Goal: Information Seeking & Learning: Learn about a topic

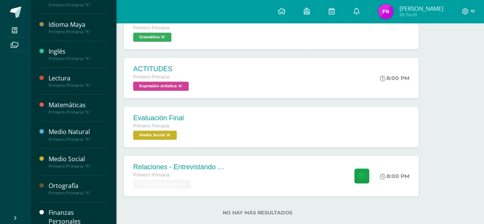
scroll to position [203, 0]
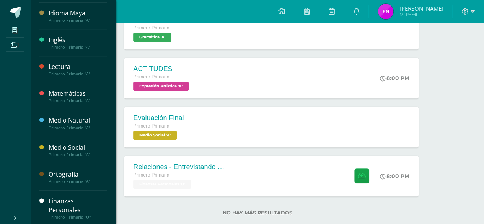
click at [71, 193] on div "Finanzas Personales Primero Primaria "U"" at bounding box center [72, 209] width 67 height 36
click at [70, 197] on div "Finanzas Personales" at bounding box center [78, 206] width 58 height 18
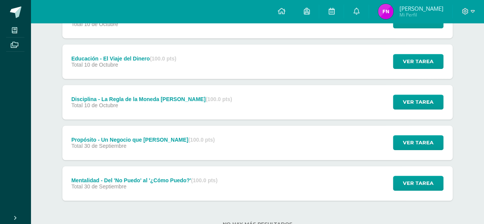
scroll to position [154, 0]
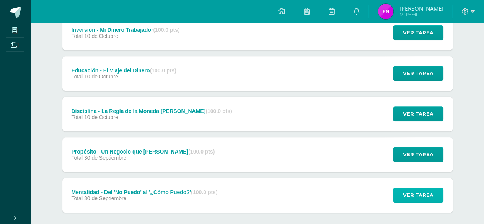
click at [405, 193] on span "Ver tarea" at bounding box center [418, 195] width 31 height 14
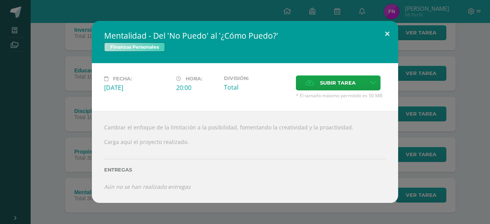
click at [385, 33] on button at bounding box center [387, 34] width 22 height 26
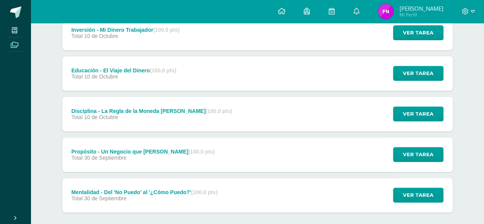
click at [12, 50] on link "Archivos" at bounding box center [15, 45] width 18 height 15
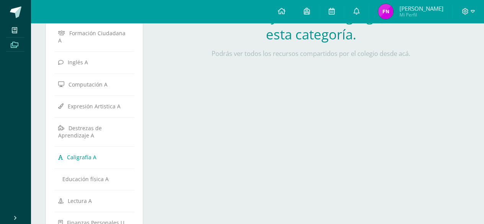
scroll to position [239, 0]
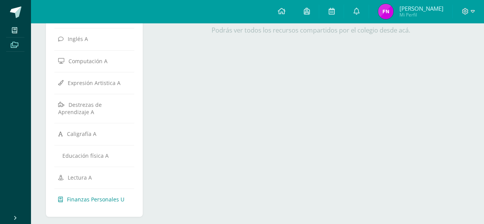
click at [86, 196] on span "Finanzas Personales U" at bounding box center [95, 199] width 57 height 7
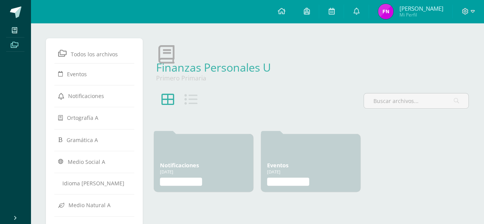
click at [183, 96] on div at bounding box center [179, 104] width 52 height 22
click at [187, 101] on icon at bounding box center [191, 99] width 13 height 13
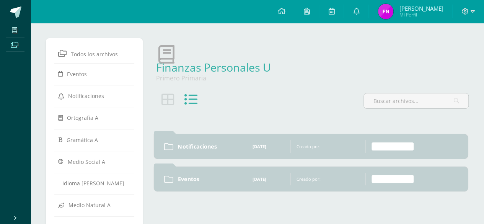
click at [167, 101] on icon at bounding box center [168, 99] width 13 height 13
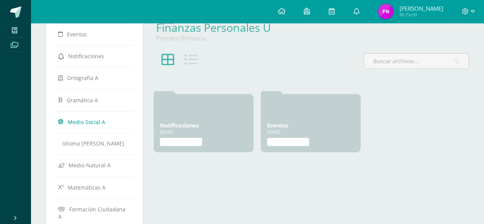
scroll to position [77, 0]
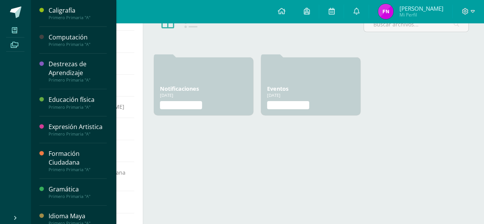
click at [14, 26] on span at bounding box center [14, 30] width 17 height 10
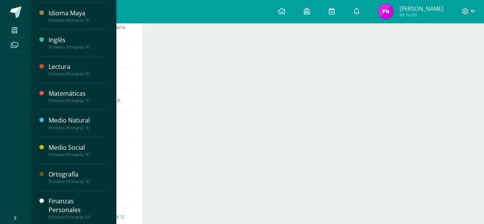
scroll to position [230, 0]
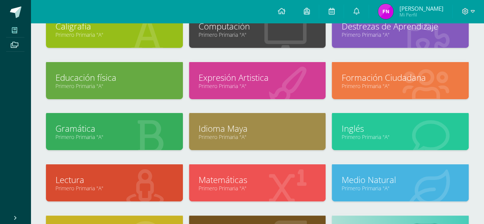
scroll to position [152, 0]
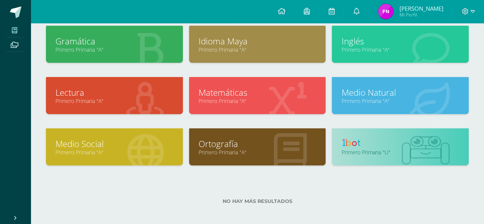
click at [407, 152] on link "Primero Primaria "U"" at bounding box center [401, 152] width 118 height 7
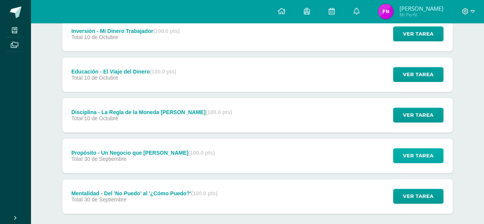
scroll to position [191, 0]
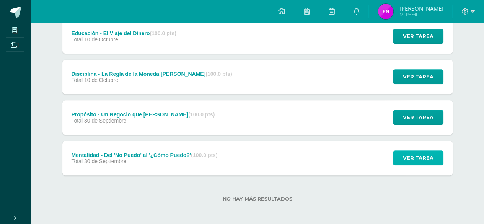
click at [404, 157] on span "Ver tarea" at bounding box center [418, 158] width 31 height 14
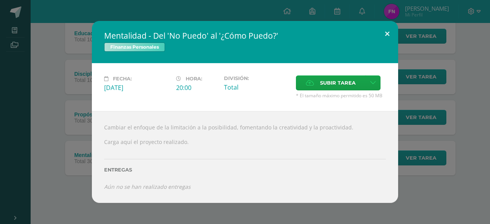
click at [387, 35] on button at bounding box center [387, 34] width 22 height 26
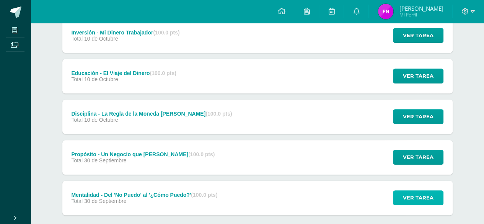
scroll to position [153, 0]
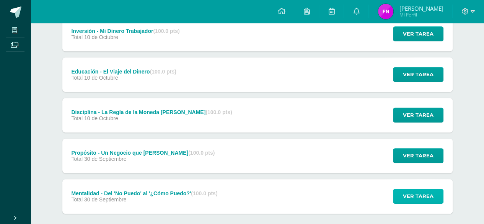
click at [435, 198] on button "Ver tarea" at bounding box center [418, 196] width 51 height 15
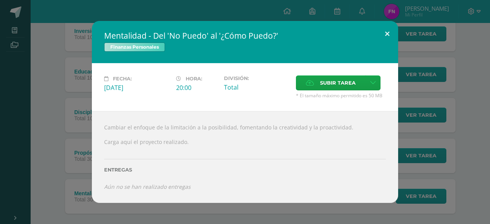
click at [381, 41] on button at bounding box center [387, 34] width 22 height 26
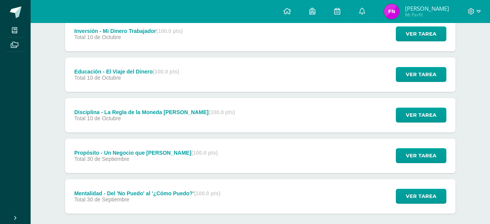
click at [381, 41] on button at bounding box center [373, 41] width 20 height 23
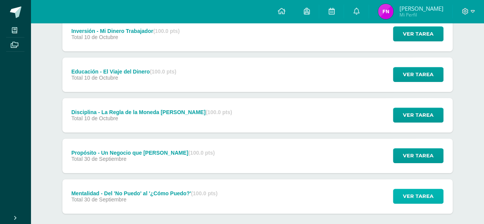
click at [428, 196] on span "Ver tarea" at bounding box center [418, 196] width 31 height 14
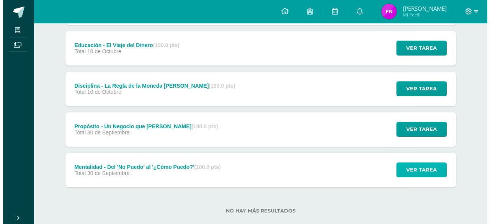
scroll to position [191, 0]
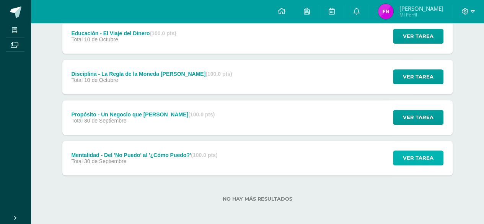
click at [426, 160] on span "Ver tarea" at bounding box center [418, 158] width 31 height 14
click at [422, 157] on span "Ver tarea" at bounding box center [418, 158] width 31 height 14
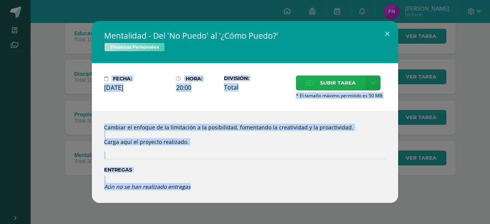
click at [338, 81] on span "Subir tarea" at bounding box center [338, 83] width 36 height 14
click at [0, 0] on input "Subir tarea" at bounding box center [0, 0] width 0 height 0
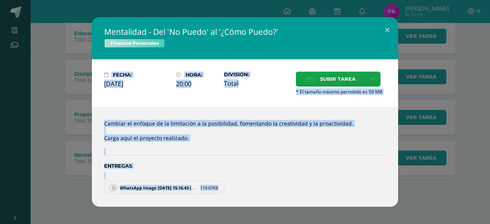
click at [321, 139] on div "Cambiar el enfoque de la limitación a la posibilidad, fomentando la creatividad…" at bounding box center [245, 157] width 306 height 100
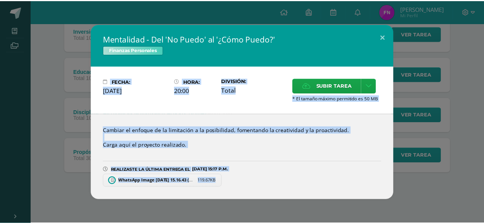
scroll to position [152, 0]
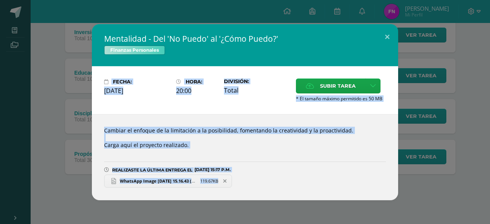
click at [175, 177] on link "WhatsApp Image 2025-10-14 at 15.16.43 (1).jpeg 119.67KB" at bounding box center [168, 181] width 128 height 13
click at [226, 178] on icon at bounding box center [224, 180] width 3 height 5
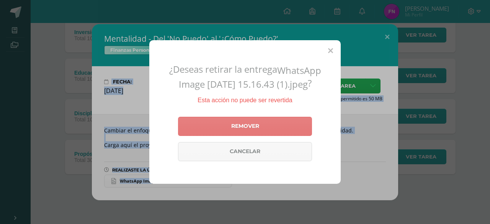
click at [258, 125] on link "Remover" at bounding box center [245, 126] width 134 height 19
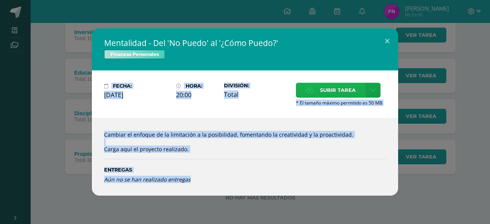
click at [309, 95] on label "Subir tarea" at bounding box center [331, 90] width 70 height 15
click at [0, 0] on input "Subir tarea" at bounding box center [0, 0] width 0 height 0
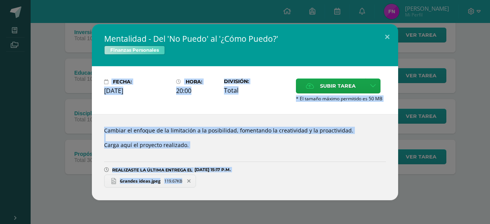
click at [171, 183] on span "119.67KB" at bounding box center [173, 181] width 18 height 6
click at [384, 35] on button at bounding box center [387, 37] width 22 height 26
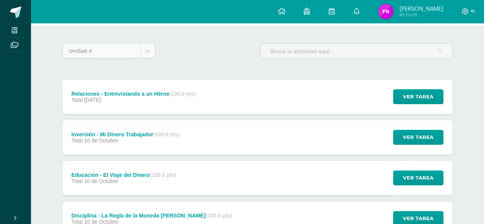
scroll to position [37, 0]
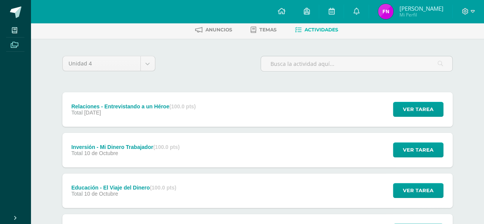
click at [16, 43] on icon at bounding box center [15, 45] width 8 height 6
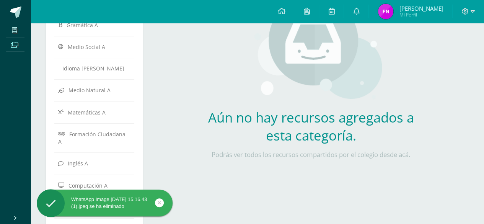
scroll to position [239, 0]
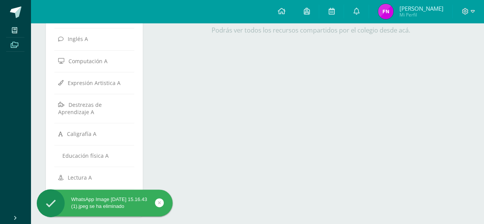
click at [160, 203] on icon at bounding box center [159, 202] width 3 height 9
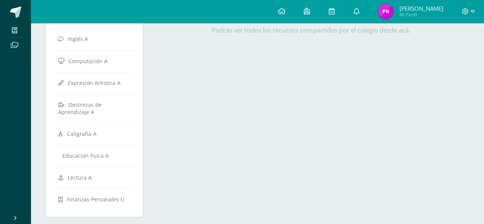
click at [121, 191] on div "WhatsApp Image 2025-10-14 at 15.16.43 (1).jpeg se ha eliminado" at bounding box center [117, 204] width 140 height 29
click at [119, 196] on span "Finanzas Personales U" at bounding box center [95, 199] width 57 height 7
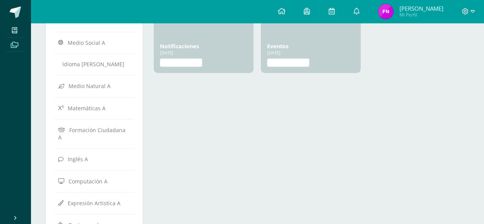
scroll to position [86, 0]
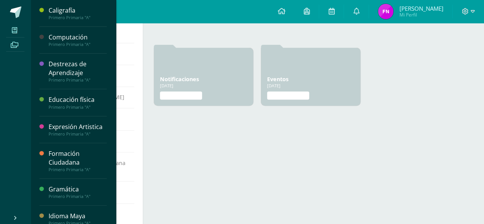
click at [12, 31] on icon at bounding box center [14, 30] width 5 height 6
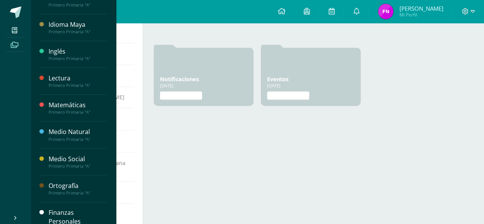
scroll to position [203, 0]
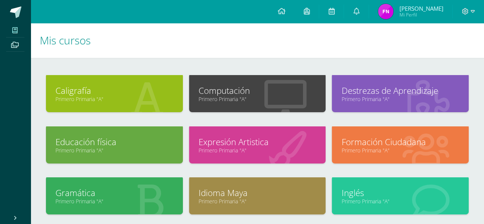
scroll to position [152, 0]
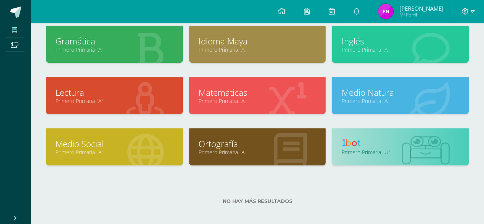
click at [414, 154] on link "Primero Primaria "U"" at bounding box center [401, 152] width 118 height 7
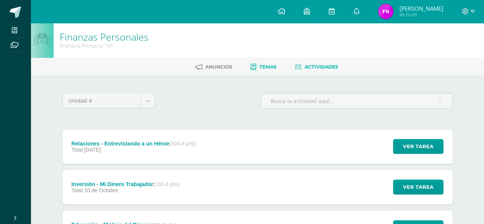
click at [262, 63] on link "Temas" at bounding box center [264, 67] width 26 height 12
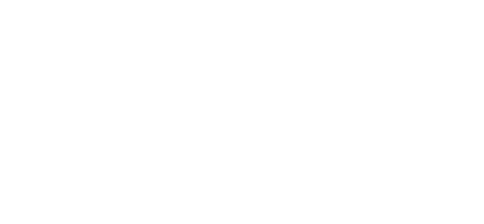
scroll to position [73, 0]
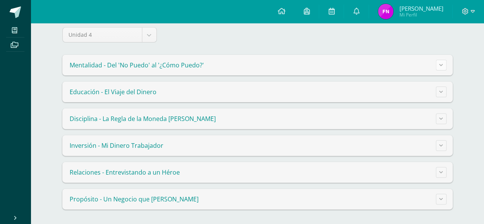
click at [443, 69] on button at bounding box center [441, 65] width 11 height 11
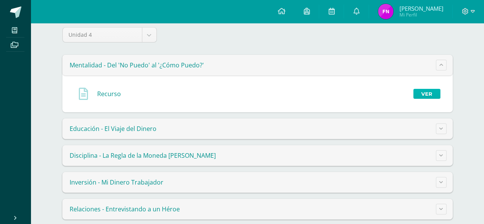
click at [431, 92] on link "Ver" at bounding box center [427, 94] width 27 height 10
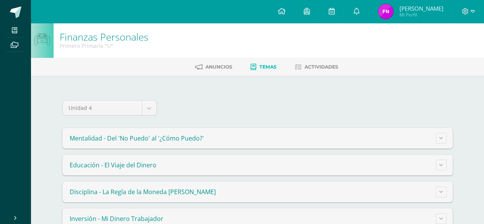
scroll to position [73, 0]
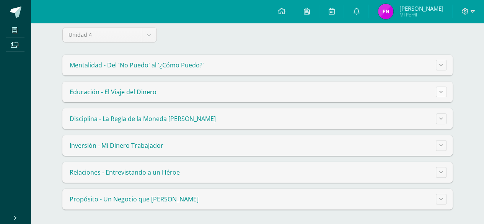
click at [440, 93] on button at bounding box center [441, 92] width 11 height 11
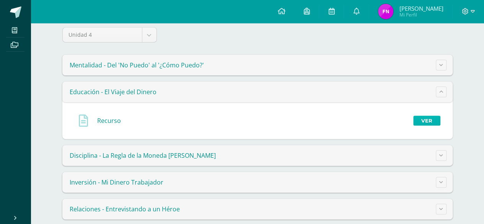
click at [417, 120] on link "Ver" at bounding box center [427, 121] width 27 height 10
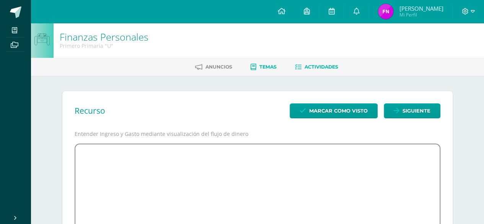
click at [307, 64] on span "Actividades" at bounding box center [322, 67] width 34 height 6
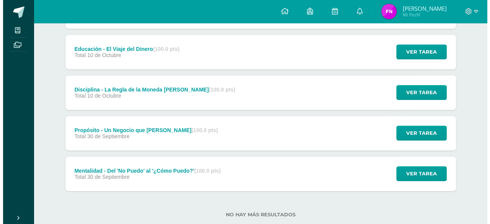
scroll to position [191, 0]
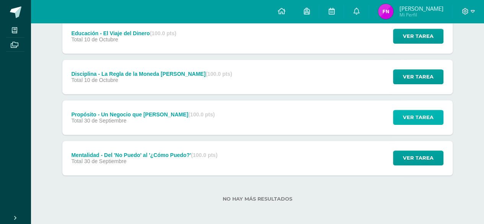
click at [412, 120] on span "Ver tarea" at bounding box center [418, 117] width 31 height 14
click at [414, 111] on span "Ver tarea" at bounding box center [418, 117] width 31 height 14
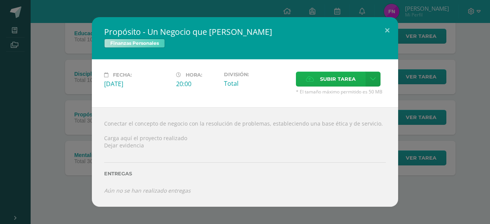
click at [329, 82] on span "Subir tarea" at bounding box center [338, 79] width 36 height 14
click at [0, 0] on input "Subir tarea" at bounding box center [0, 0] width 0 height 0
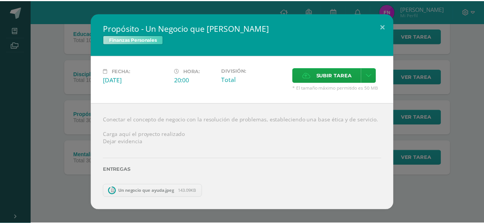
scroll to position [152, 0]
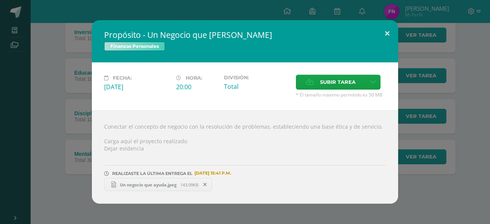
click at [387, 35] on button at bounding box center [387, 33] width 22 height 26
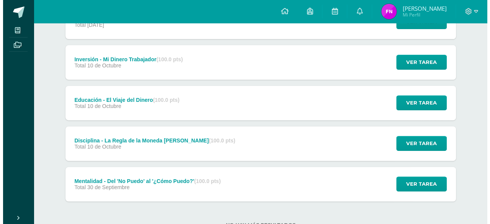
scroll to position [114, 0]
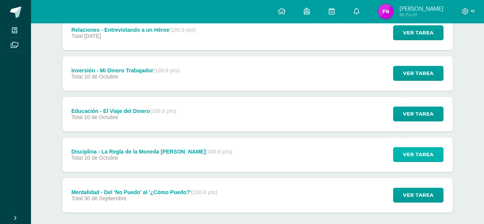
click at [401, 152] on button "Ver tarea" at bounding box center [418, 154] width 51 height 15
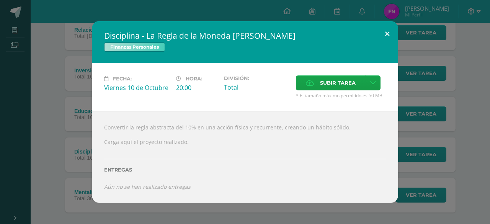
click at [385, 37] on button at bounding box center [387, 34] width 22 height 26
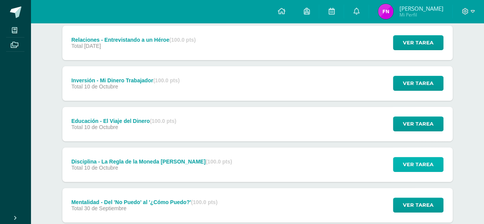
scroll to position [75, 0]
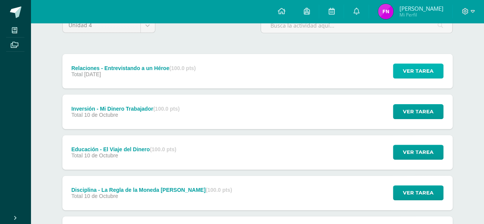
click at [421, 75] on span "Ver tarea" at bounding box center [418, 71] width 31 height 14
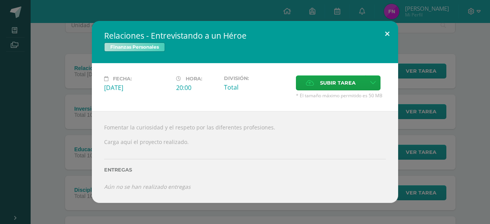
click at [382, 33] on button at bounding box center [387, 34] width 22 height 26
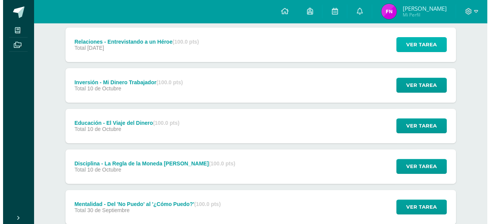
scroll to position [114, 0]
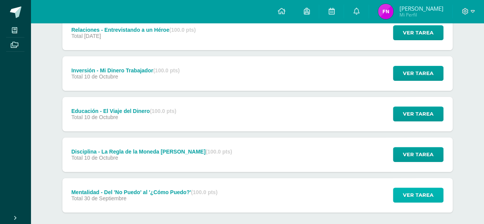
click at [409, 192] on span "Ver tarea" at bounding box center [418, 195] width 31 height 14
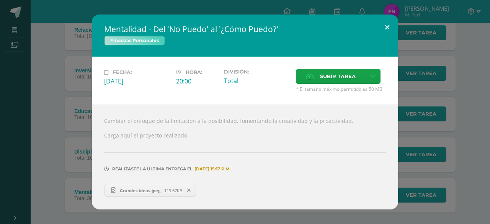
click at [387, 33] on button at bounding box center [387, 28] width 22 height 26
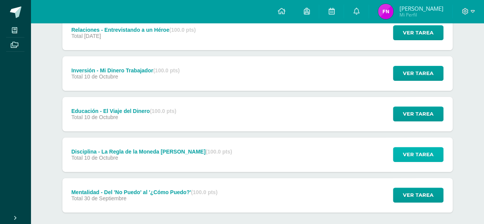
click at [411, 155] on span "Ver tarea" at bounding box center [418, 154] width 31 height 14
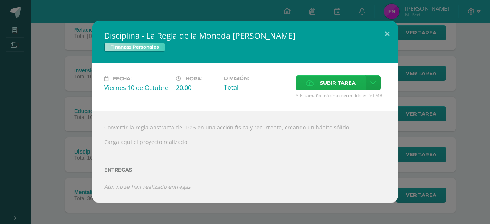
click at [339, 85] on span "Subir tarea" at bounding box center [338, 83] width 36 height 14
click at [0, 0] on input "Subir tarea" at bounding box center [0, 0] width 0 height 0
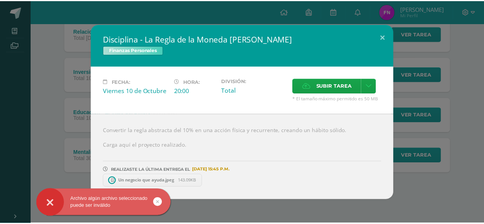
scroll to position [111, 0]
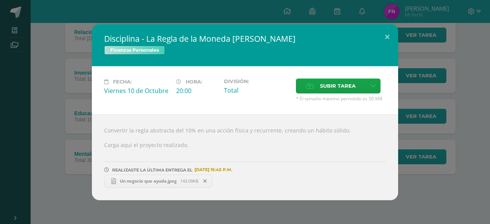
click at [211, 181] on span at bounding box center [205, 181] width 13 height 8
click at [207, 179] on icon at bounding box center [204, 180] width 3 height 5
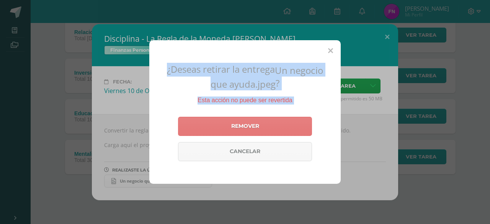
click at [267, 121] on link "Remover" at bounding box center [245, 126] width 134 height 19
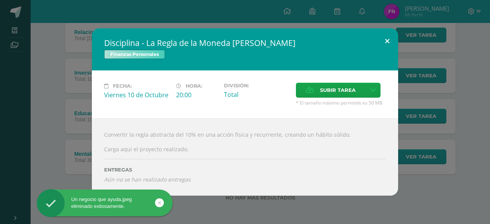
click at [392, 38] on button at bounding box center [387, 41] width 22 height 26
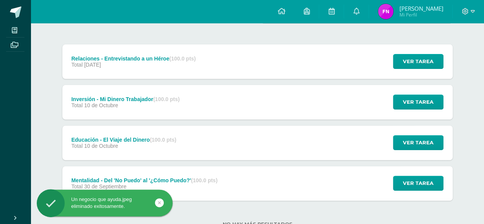
scroll to position [73, 0]
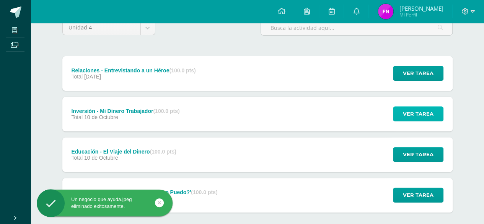
click at [402, 113] on button "Ver tarea" at bounding box center [418, 113] width 51 height 15
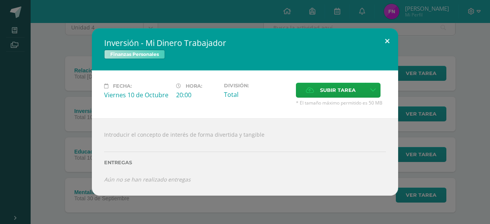
click at [388, 45] on button at bounding box center [387, 41] width 22 height 26
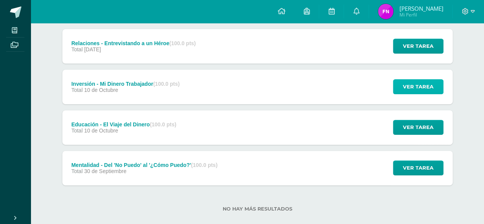
scroll to position [111, 0]
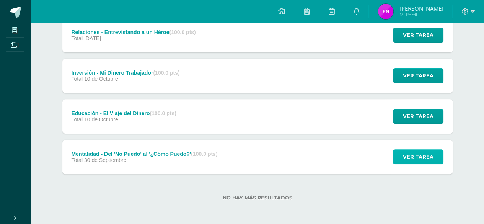
click at [435, 149] on button "Ver tarea" at bounding box center [418, 156] width 51 height 15
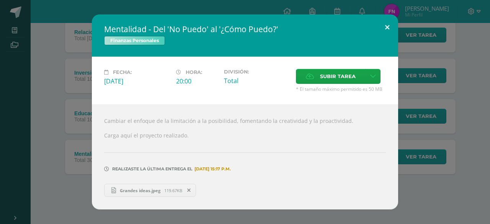
click at [384, 29] on button at bounding box center [387, 28] width 22 height 26
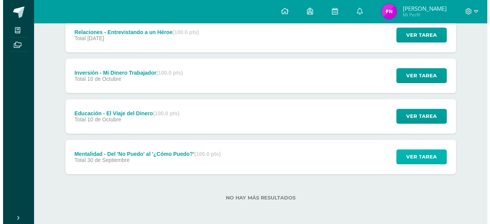
scroll to position [73, 0]
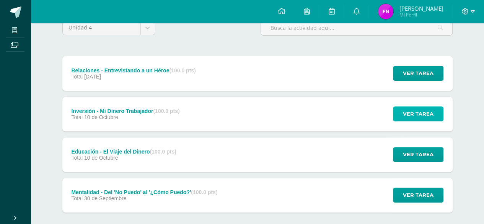
click at [396, 120] on button "Ver tarea" at bounding box center [418, 113] width 51 height 15
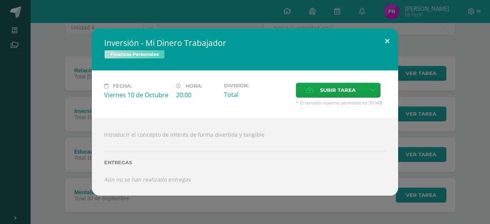
click at [384, 41] on button at bounding box center [387, 41] width 22 height 26
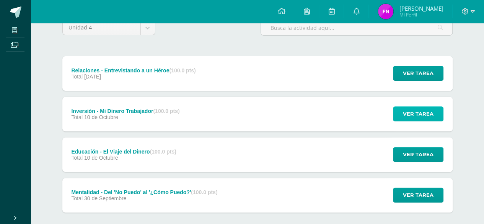
click at [416, 113] on span "Ver tarea" at bounding box center [418, 114] width 31 height 14
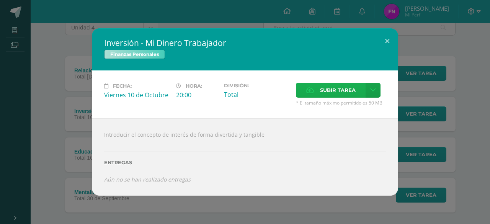
click at [305, 93] on label "Subir tarea" at bounding box center [331, 90] width 70 height 15
click at [0, 0] on input "Subir tarea" at bounding box center [0, 0] width 0 height 0
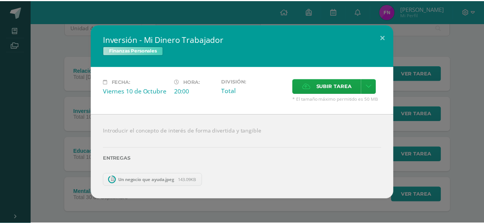
scroll to position [71, 0]
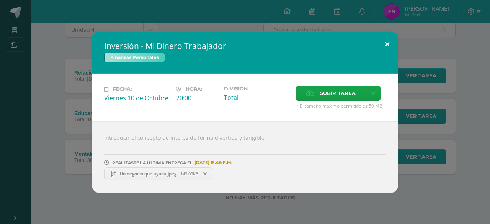
click at [384, 46] on button at bounding box center [387, 44] width 22 height 26
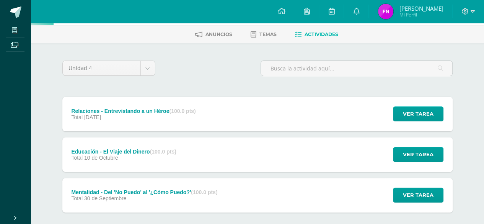
scroll to position [0, 0]
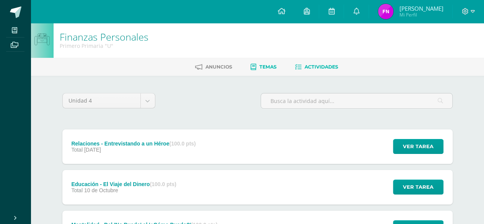
click at [266, 67] on span "Temas" at bounding box center [268, 67] width 17 height 6
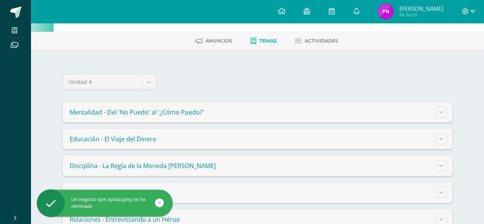
scroll to position [38, 0]
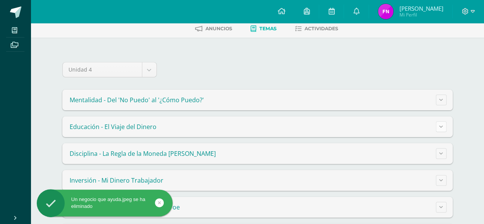
click at [443, 124] on button at bounding box center [441, 126] width 11 height 11
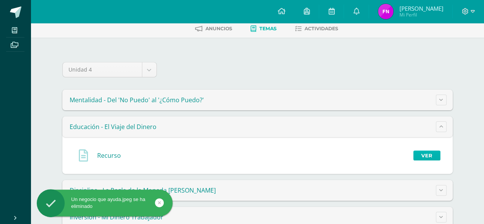
click at [432, 158] on link "Ver" at bounding box center [427, 155] width 27 height 10
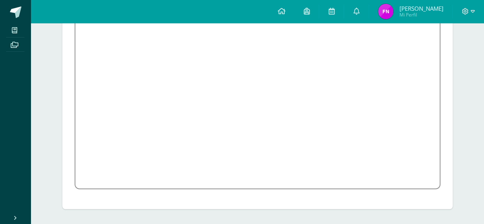
scroll to position [30, 0]
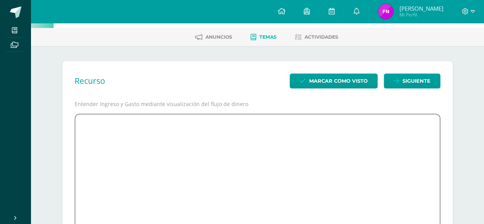
click at [472, 120] on div "Finanzas Personales Primero Primaria "U" Anuncios Temas Actividades Recurso Mar…" at bounding box center [258, 185] width 454 height 384
click at [229, 36] on span "Anuncios" at bounding box center [219, 37] width 27 height 6
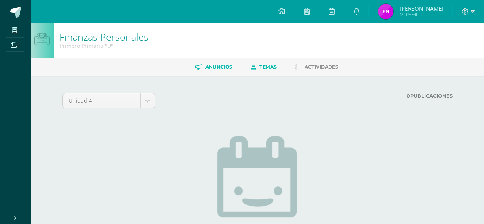
click at [265, 65] on span "Temas" at bounding box center [268, 67] width 17 height 6
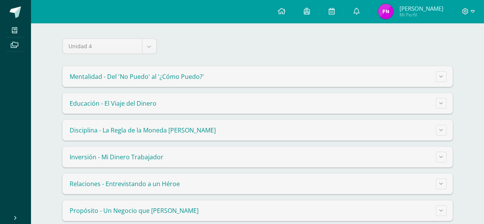
scroll to position [73, 0]
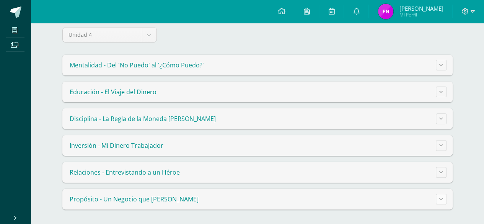
click at [442, 201] on button at bounding box center [441, 199] width 11 height 11
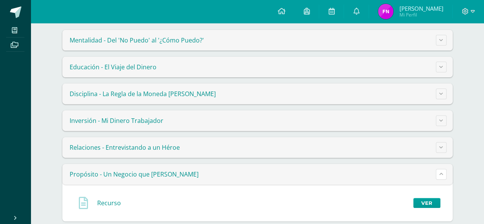
scroll to position [110, 0]
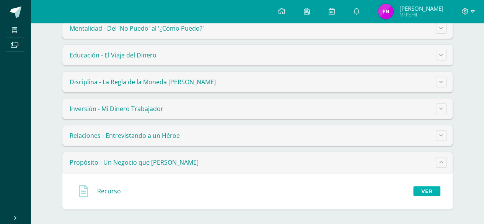
click at [429, 191] on link "Ver" at bounding box center [427, 191] width 27 height 10
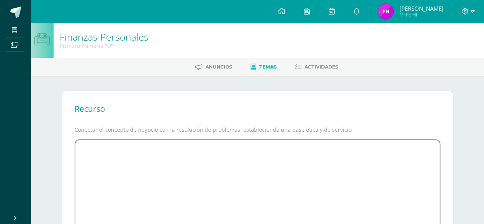
click at [313, 60] on li "Actividades" at bounding box center [316, 66] width 43 height 13
click at [321, 68] on span "Actividades" at bounding box center [322, 67] width 34 height 6
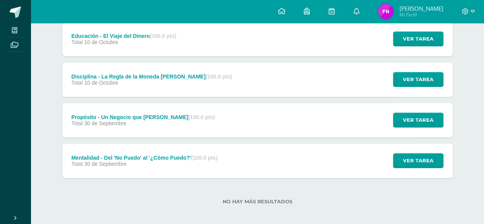
scroll to position [193, 0]
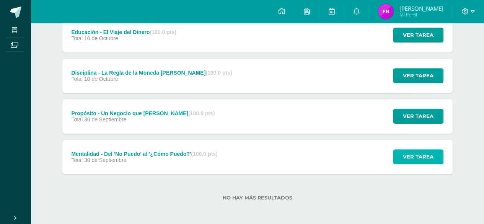
click at [425, 162] on span "Ver tarea" at bounding box center [418, 157] width 31 height 14
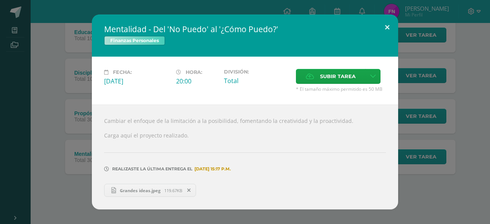
click at [388, 28] on button at bounding box center [387, 28] width 22 height 26
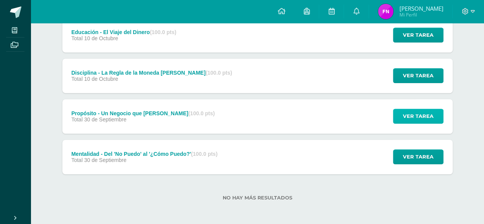
click at [409, 115] on span "Ver tarea" at bounding box center [418, 116] width 31 height 14
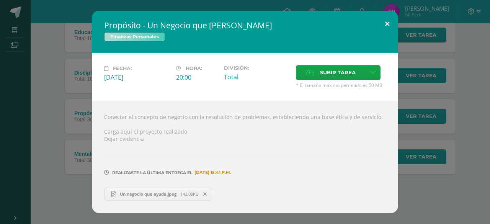
click at [390, 27] on button at bounding box center [387, 24] width 22 height 26
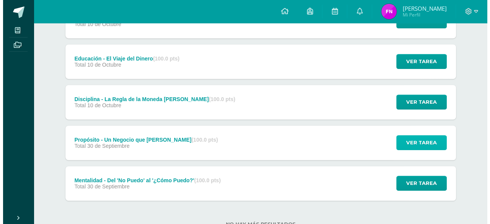
scroll to position [154, 0]
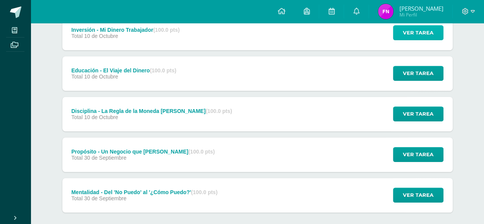
click at [417, 38] on span "Ver tarea" at bounding box center [418, 33] width 31 height 14
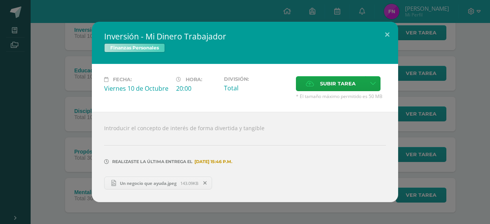
click at [207, 183] on icon at bounding box center [204, 182] width 3 height 5
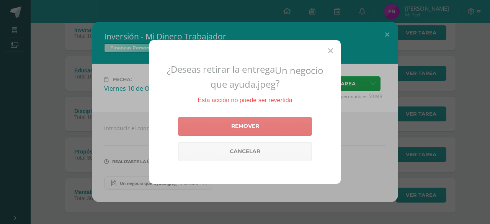
click at [277, 127] on link "Remover" at bounding box center [245, 126] width 134 height 19
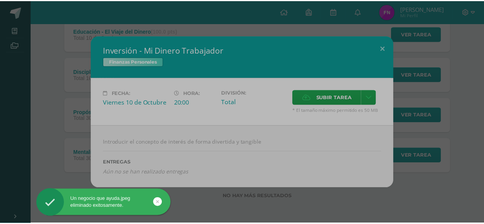
scroll to position [152, 0]
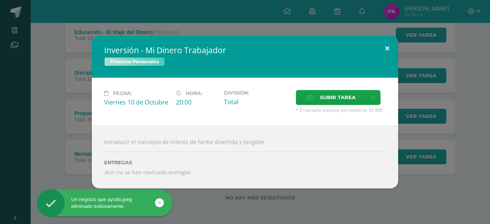
click at [386, 52] on button at bounding box center [387, 49] width 22 height 26
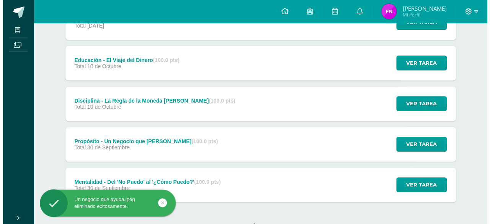
scroll to position [114, 0]
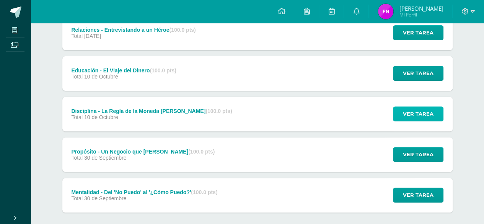
click at [407, 111] on span "Ver tarea" at bounding box center [418, 114] width 31 height 14
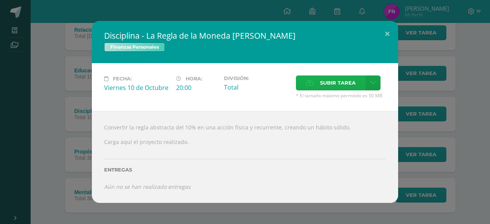
click at [324, 79] on span "Subir tarea" at bounding box center [338, 83] width 36 height 14
click at [0, 0] on input "Subir tarea" at bounding box center [0, 0] width 0 height 0
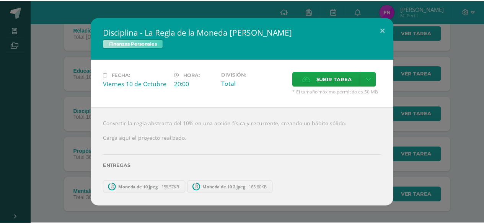
scroll to position [111, 0]
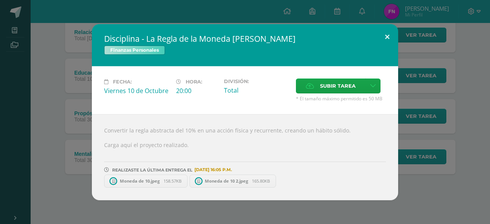
click at [385, 42] on button at bounding box center [387, 37] width 22 height 26
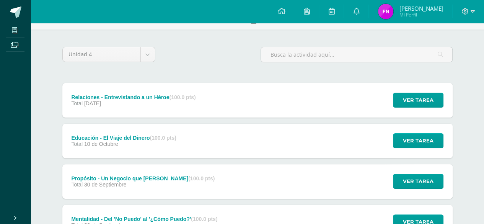
scroll to position [35, 0]
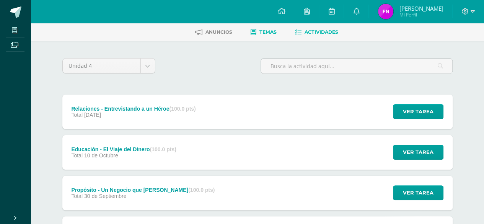
click at [276, 34] on span "Temas" at bounding box center [268, 32] width 17 height 6
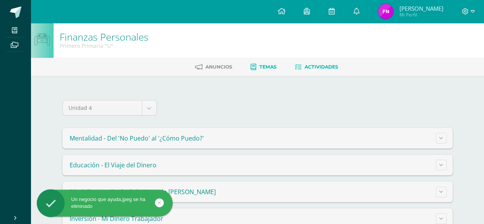
drag, startPoint x: 0, startPoint y: 0, endPoint x: 323, endPoint y: 66, distance: 329.5
click at [323, 66] on span "Actividades" at bounding box center [322, 67] width 34 height 6
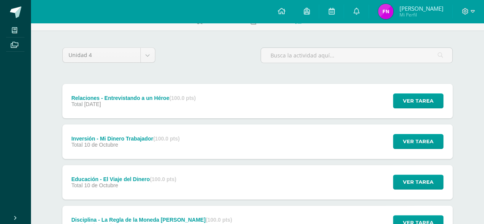
scroll to position [38, 0]
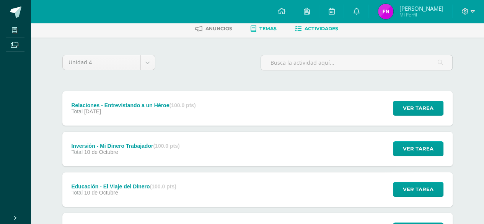
click at [271, 26] on span "Temas" at bounding box center [268, 29] width 17 height 6
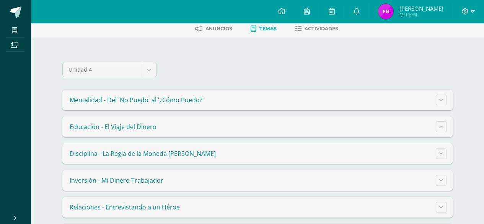
scroll to position [73, 0]
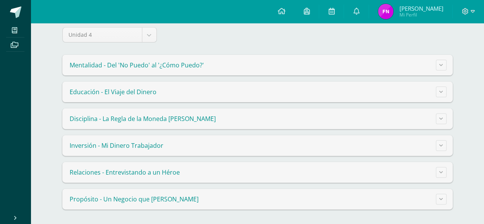
click at [391, 168] on summary "Relaciones - Entrevistando a un Héroe" at bounding box center [257, 172] width 391 height 21
click at [62, 162] on summary "Relaciones - Entrevistando a un Héroe" at bounding box center [257, 172] width 391 height 21
click at [450, 147] on summary "Inversión - Mi Dinero Trabajador" at bounding box center [257, 145] width 391 height 21
click at [445, 144] on button at bounding box center [441, 145] width 11 height 11
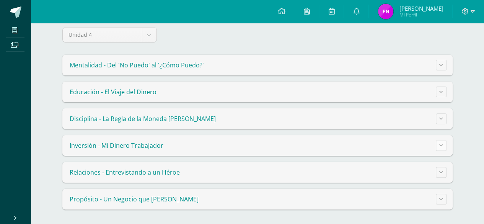
click at [445, 144] on button at bounding box center [441, 145] width 11 height 11
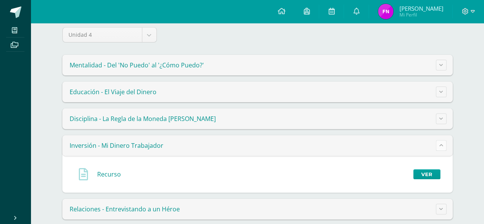
click at [445, 144] on button at bounding box center [441, 145] width 11 height 11
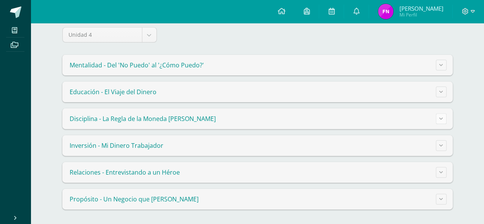
click at [446, 120] on button at bounding box center [441, 118] width 11 height 11
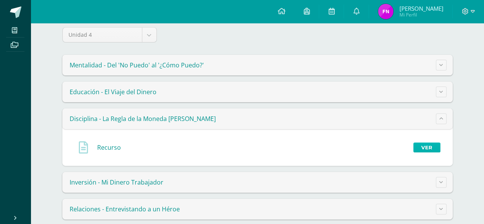
click at [424, 147] on link "Ver" at bounding box center [427, 147] width 27 height 10
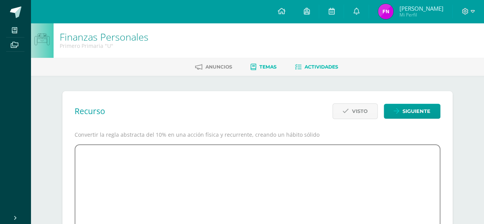
click at [305, 69] on span "Actividades" at bounding box center [322, 67] width 34 height 6
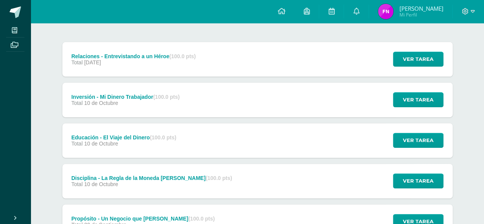
scroll to position [77, 0]
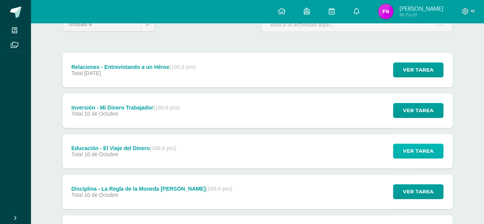
click at [435, 149] on button "Ver tarea" at bounding box center [418, 151] width 51 height 15
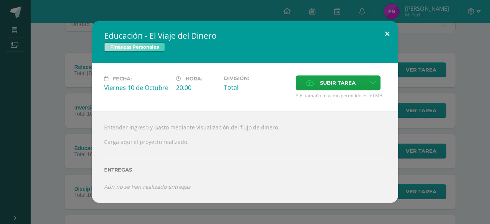
click at [387, 36] on button at bounding box center [387, 34] width 22 height 26
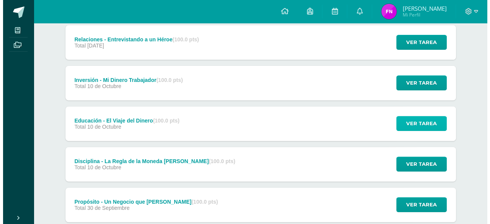
scroll to position [115, 0]
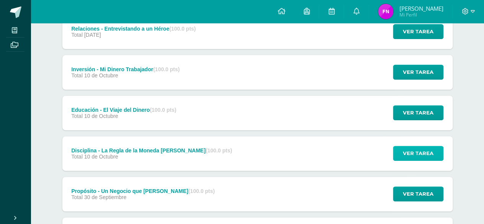
click at [419, 151] on span "Ver tarea" at bounding box center [418, 153] width 31 height 14
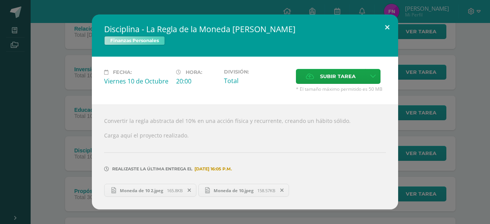
click at [389, 31] on button at bounding box center [387, 28] width 22 height 26
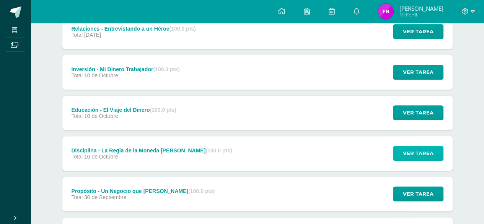
click at [400, 154] on button "Ver tarea" at bounding box center [418, 153] width 51 height 15
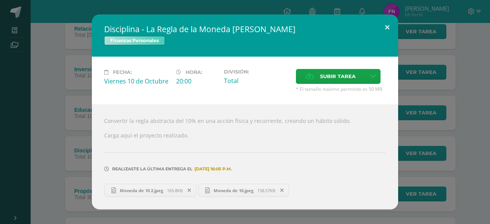
click at [385, 31] on button at bounding box center [387, 28] width 22 height 26
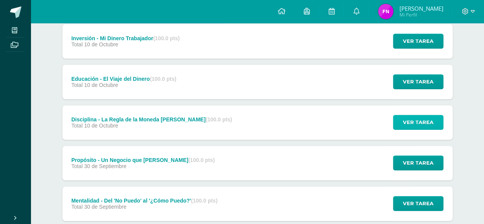
scroll to position [153, 0]
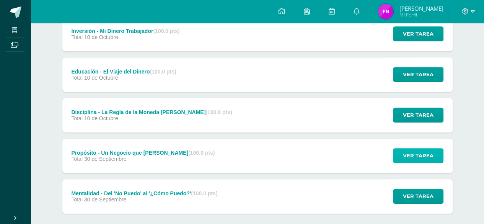
click at [412, 157] on span "Ver tarea" at bounding box center [418, 156] width 31 height 14
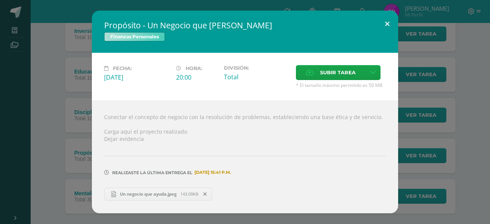
click at [389, 25] on button at bounding box center [387, 24] width 22 height 26
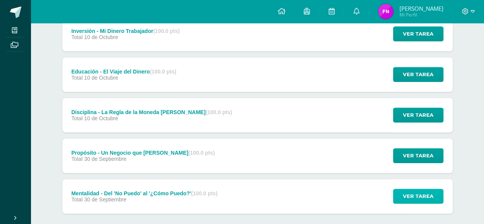
click at [409, 193] on span "Ver tarea" at bounding box center [418, 196] width 31 height 14
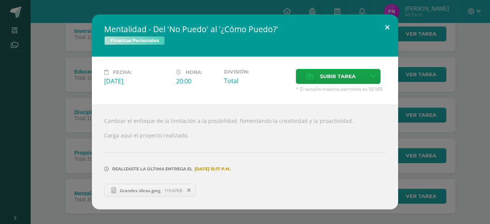
click at [383, 28] on button at bounding box center [387, 28] width 22 height 26
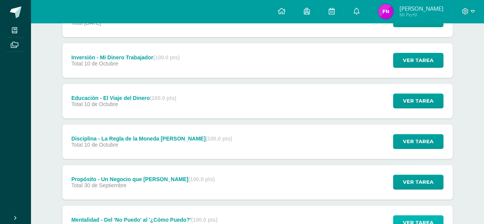
scroll to position [115, 0]
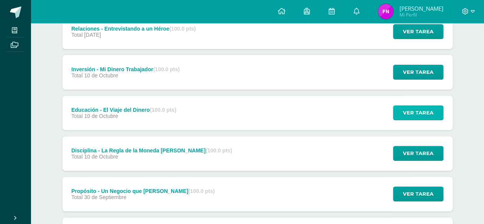
click at [433, 119] on span "Ver tarea" at bounding box center [418, 113] width 31 height 14
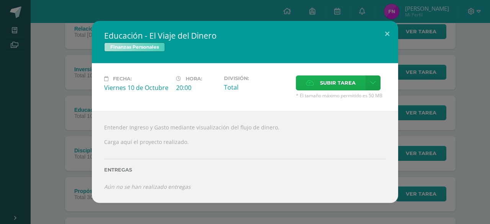
click at [357, 88] on label "Subir tarea" at bounding box center [331, 82] width 70 height 15
click at [0, 0] on input "Subir tarea" at bounding box center [0, 0] width 0 height 0
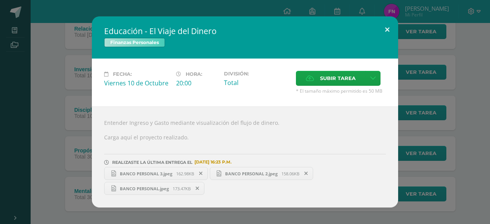
click at [391, 27] on button at bounding box center [387, 29] width 22 height 26
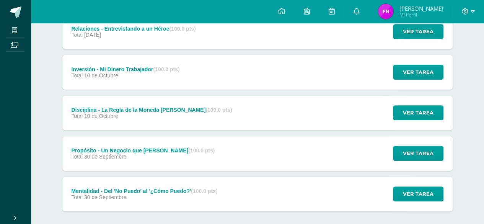
scroll to position [0, 0]
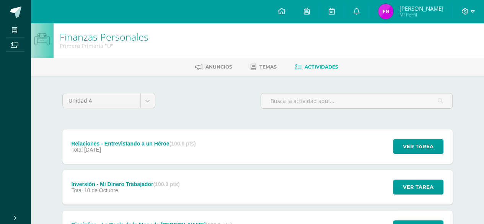
click at [280, 76] on div "Unidad 4 Unidad 1 Unidad 2 Unidad 3 Unidad 4 Relaciones - Entrevistando a un Hé…" at bounding box center [257, 226] width 421 height 301
click at [283, 68] on ul "Anuncios Temas Actividades" at bounding box center [267, 66] width 454 height 13
click at [271, 62] on link "Temas" at bounding box center [264, 67] width 26 height 12
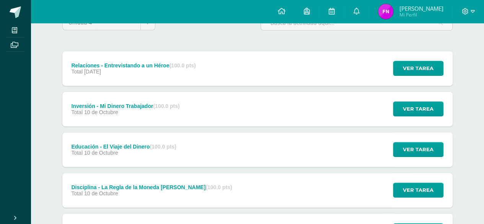
scroll to position [115, 0]
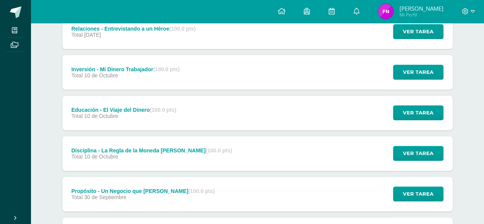
click at [417, 120] on div "Ver tarea" at bounding box center [417, 113] width 71 height 34
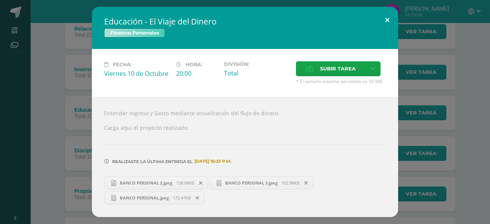
click at [383, 20] on button at bounding box center [387, 20] width 22 height 26
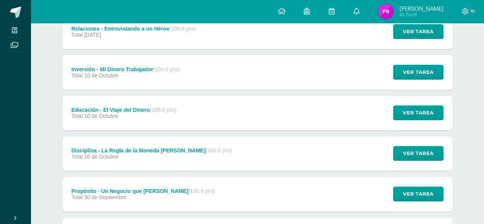
scroll to position [77, 0]
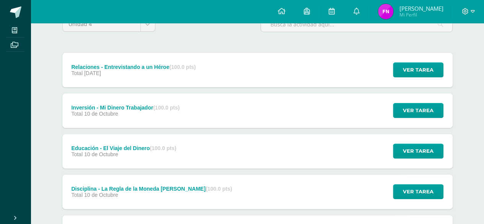
click at [389, 108] on div "Ver tarea" at bounding box center [417, 110] width 71 height 34
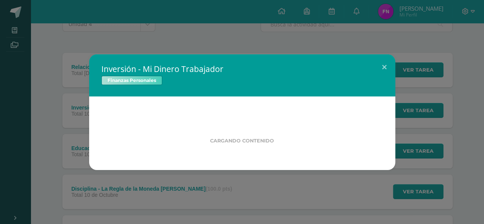
click at [389, 108] on div "Inversión - Mi Dinero Trabajador Finanzas Personales Cargando contenido" at bounding box center [242, 112] width 478 height 116
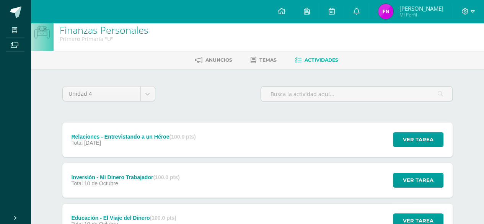
scroll to position [0, 0]
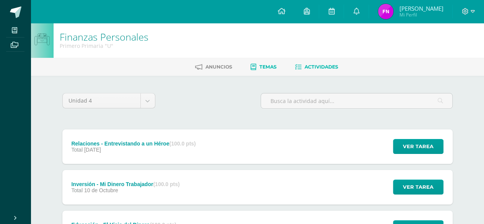
click at [255, 65] on link "Temas" at bounding box center [264, 67] width 26 height 12
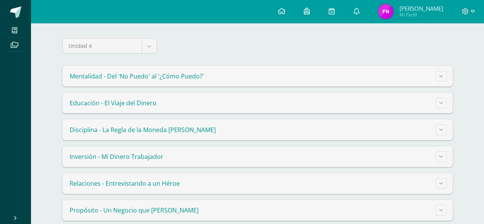
scroll to position [73, 0]
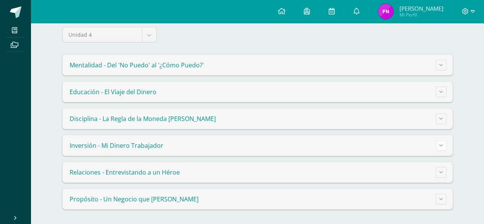
click at [440, 143] on icon at bounding box center [442, 145] width 4 height 4
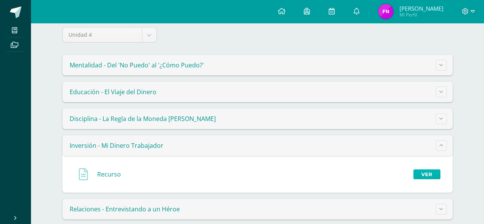
click at [421, 171] on link "Ver" at bounding box center [427, 174] width 27 height 10
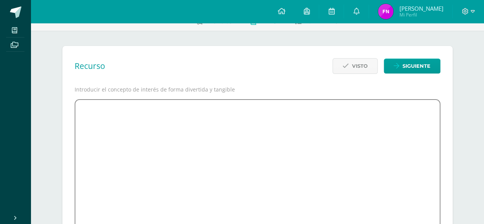
scroll to position [38, 0]
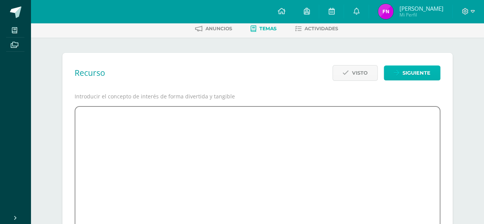
click at [424, 78] on span "Siguiente" at bounding box center [417, 73] width 28 height 14
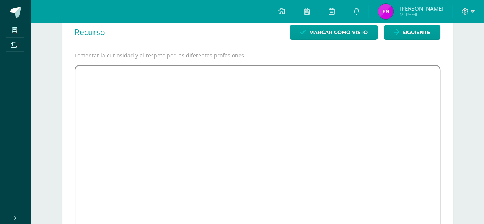
scroll to position [117, 0]
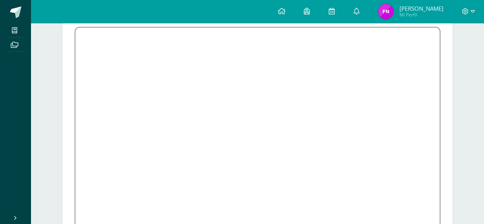
drag, startPoint x: 440, startPoint y: 94, endPoint x: 440, endPoint y: 76, distance: 18.4
click at [440, 76] on iframe at bounding box center [258, 141] width 366 height 229
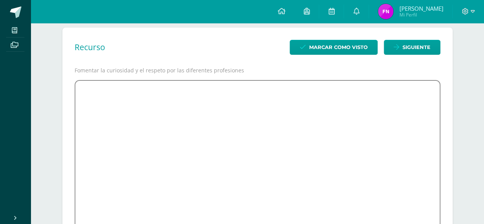
scroll to position [30, 0]
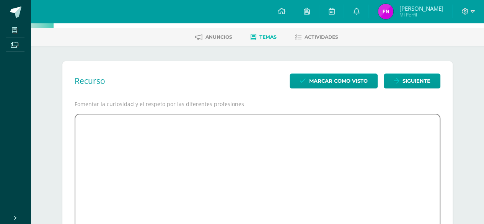
click at [440, 104] on div "Recurso Marcar como visto Siguiente Fomentar la curiosidad y el respeto por las…" at bounding box center [257, 211] width 391 height 301
click at [412, 80] on span "Siguiente" at bounding box center [417, 81] width 28 height 14
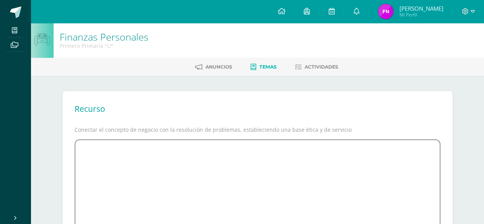
click at [272, 65] on span "Temas" at bounding box center [268, 67] width 17 height 6
click at [257, 66] on link "Temas" at bounding box center [264, 67] width 26 height 12
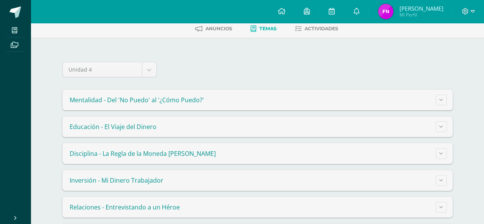
scroll to position [73, 0]
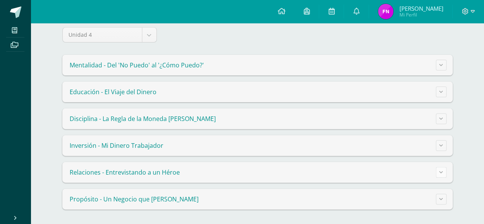
click at [440, 168] on button at bounding box center [441, 172] width 11 height 11
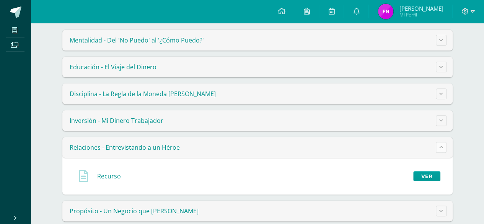
scroll to position [110, 0]
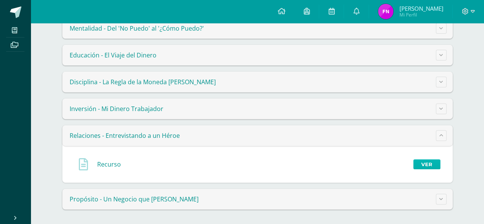
click at [438, 167] on link "Ver" at bounding box center [427, 164] width 27 height 10
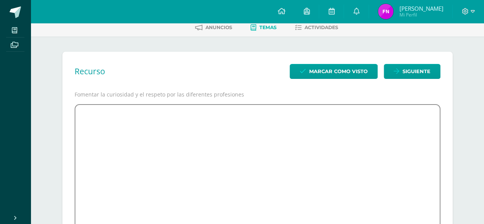
scroll to position [30, 0]
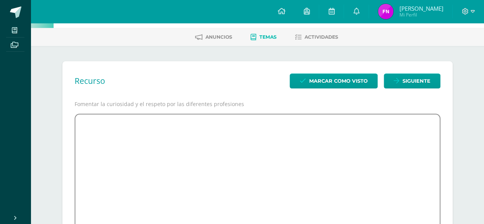
click at [441, 140] on div "Recurso Marcar como visto Siguiente Fomentar la curiosidad y el respeto por las…" at bounding box center [257, 211] width 391 height 301
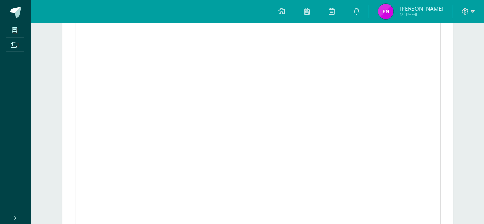
scroll to position [183, 0]
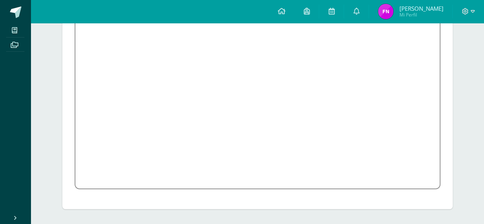
click at [449, 87] on div "Recurso Marcar como visto Siguiente Fomentar la curiosidad y el respeto por las…" at bounding box center [257, 58] width 391 height 301
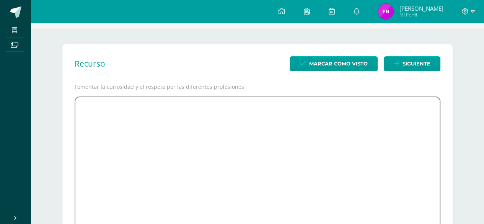
scroll to position [0, 0]
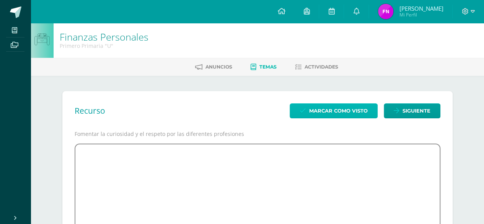
click at [357, 108] on span "Marcar como visto" at bounding box center [338, 111] width 59 height 14
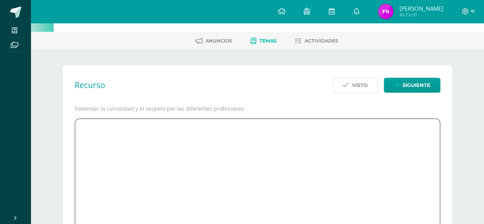
scroll to position [38, 0]
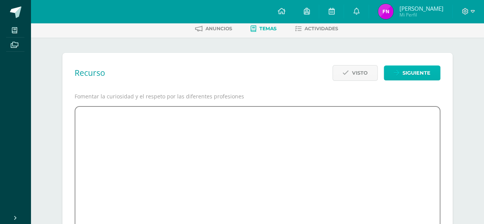
click at [426, 78] on span "Siguiente" at bounding box center [417, 73] width 28 height 14
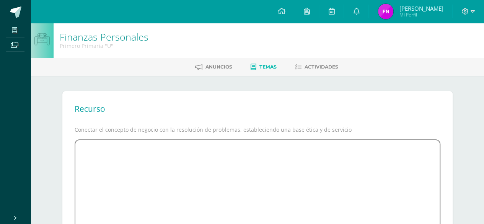
click at [261, 70] on link "Temas" at bounding box center [264, 67] width 26 height 12
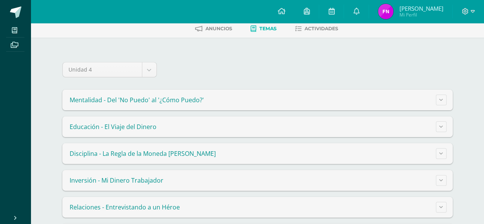
scroll to position [73, 0]
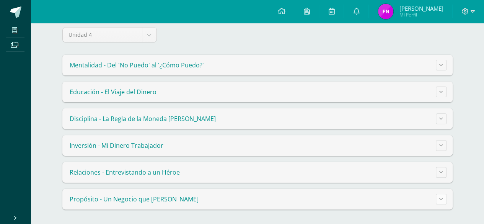
click at [441, 194] on button at bounding box center [441, 199] width 11 height 11
click at [443, 198] on button at bounding box center [441, 199] width 11 height 11
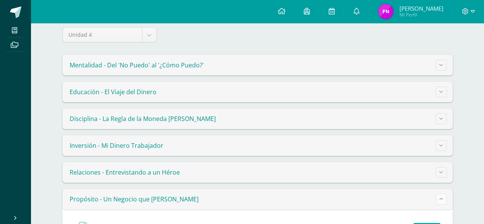
click at [443, 198] on button at bounding box center [441, 199] width 11 height 11
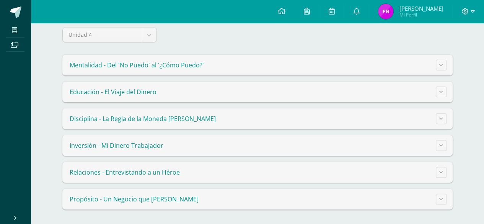
click at [346, 201] on summary "Propósito - Un Negocio que [PERSON_NAME]" at bounding box center [257, 199] width 391 height 21
click at [133, 202] on span "Propósito - Un Negocio que [PERSON_NAME]" at bounding box center [134, 199] width 129 height 8
click at [469, 184] on div "Finanzas Personales Primero Primaria "U" [GEOGRAPHIC_DATA] Temas Actividades Un…" at bounding box center [258, 87] width 454 height 275
click at [441, 197] on icon at bounding box center [442, 199] width 4 height 4
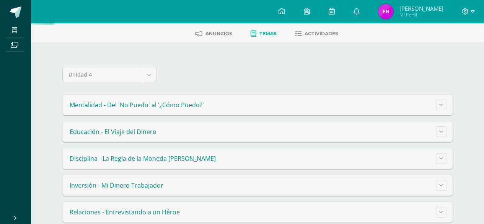
scroll to position [110, 0]
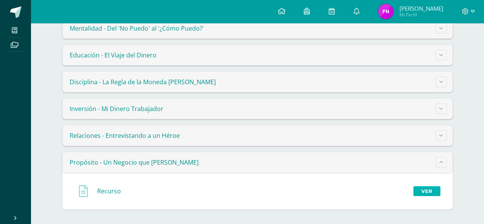
click at [426, 188] on link "Ver" at bounding box center [427, 191] width 27 height 10
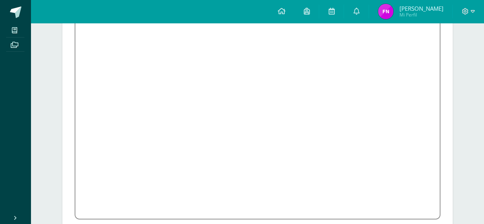
scroll to position [153, 0]
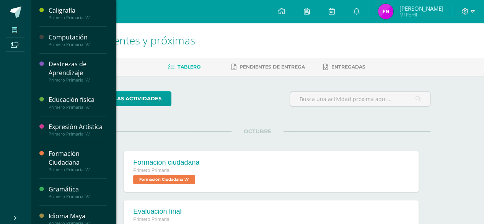
click at [17, 27] on icon at bounding box center [14, 30] width 5 height 6
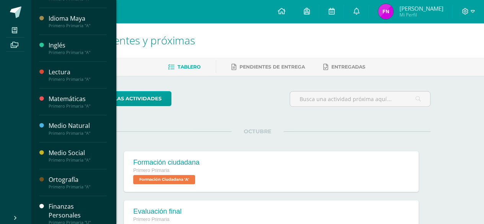
scroll to position [203, 0]
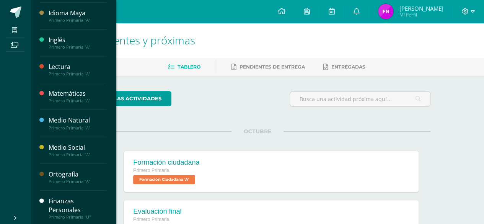
click at [60, 201] on div "Finanzas Personales" at bounding box center [78, 206] width 58 height 18
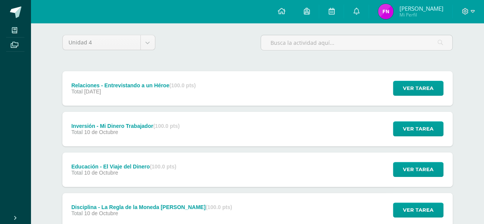
scroll to position [38, 0]
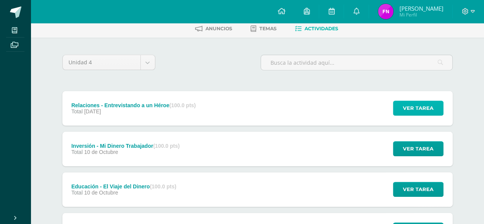
click at [424, 104] on span "Ver tarea" at bounding box center [418, 108] width 31 height 14
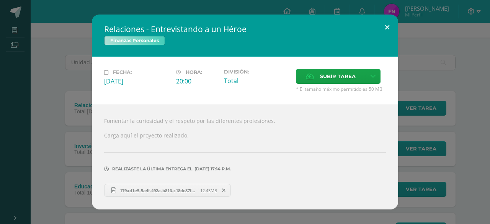
click at [384, 29] on button at bounding box center [387, 28] width 22 height 26
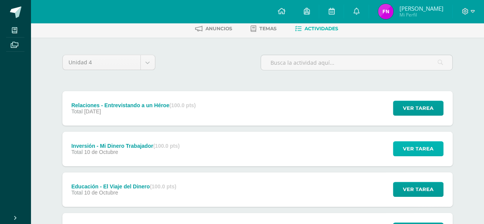
click at [415, 142] on span "Ver tarea" at bounding box center [418, 149] width 31 height 14
click at [407, 146] on span "Ver tarea" at bounding box center [418, 149] width 31 height 14
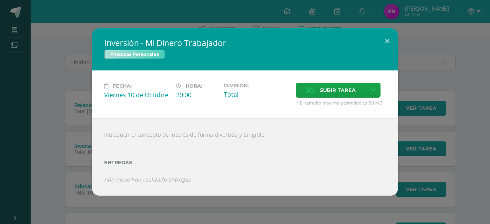
click at [299, 137] on div "Introducir el concepto de interés de forma divertida y tangible Entregas Aún no…" at bounding box center [245, 156] width 306 height 77
click at [386, 38] on button at bounding box center [387, 41] width 22 height 26
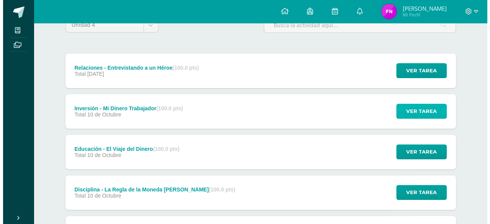
scroll to position [115, 0]
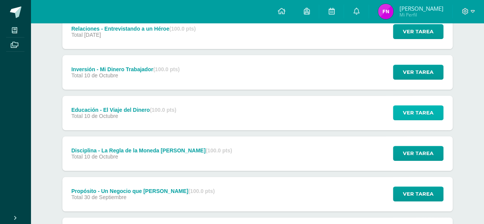
click at [419, 118] on span "Ver tarea" at bounding box center [418, 113] width 31 height 14
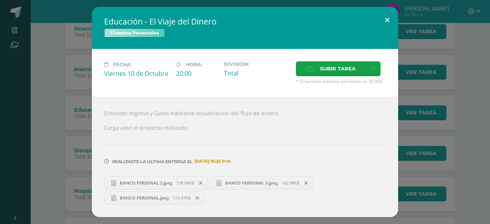
click at [389, 24] on button at bounding box center [387, 20] width 22 height 26
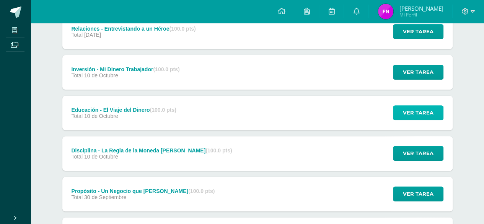
click at [417, 107] on span "Ver tarea" at bounding box center [418, 113] width 31 height 14
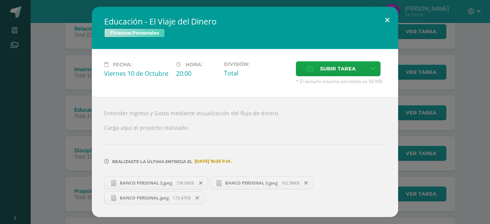
click at [388, 22] on button at bounding box center [387, 20] width 22 height 26
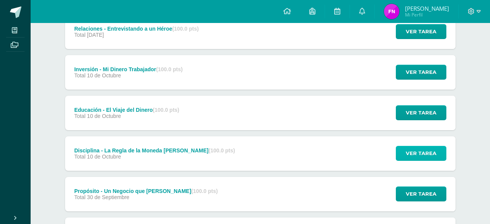
click at [437, 159] on button "Ver tarea" at bounding box center [421, 153] width 51 height 15
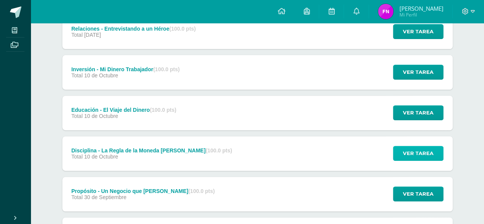
click at [437, 157] on button "Ver tarea" at bounding box center [418, 153] width 51 height 15
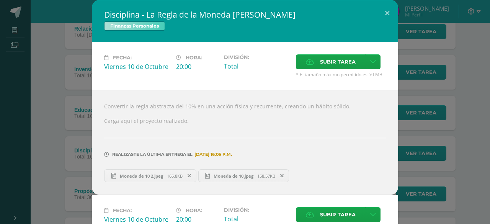
click at [384, 32] on div "Disciplina - La Regla de la Moneda [PERSON_NAME] Finanzas Personales" at bounding box center [245, 21] width 306 height 42
click at [383, 13] on button at bounding box center [387, 13] width 22 height 26
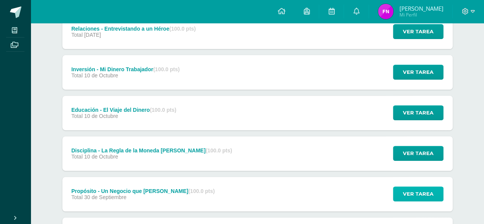
click at [413, 191] on span "Ver tarea" at bounding box center [418, 194] width 31 height 14
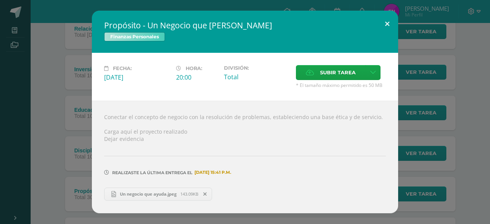
click at [386, 22] on button at bounding box center [387, 24] width 22 height 26
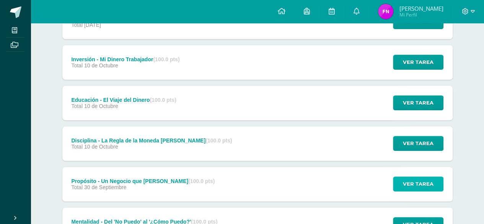
scroll to position [153, 0]
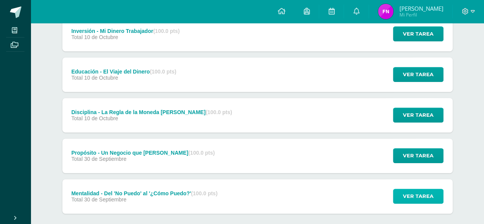
click at [421, 196] on span "Ver tarea" at bounding box center [418, 196] width 31 height 14
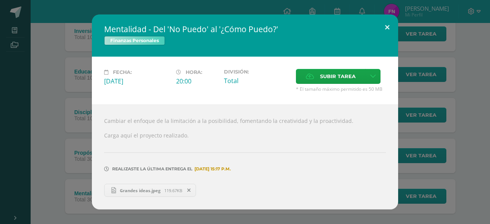
click at [387, 28] on button at bounding box center [387, 28] width 22 height 26
